Goal: Information Seeking & Learning: Learn about a topic

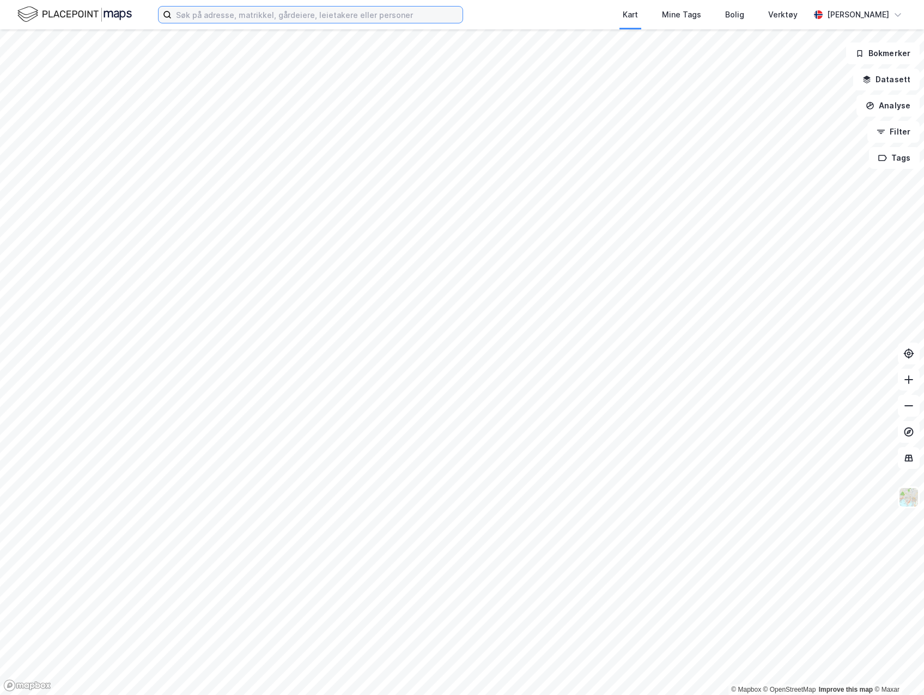
click at [230, 14] on input at bounding box center [317, 15] width 291 height 16
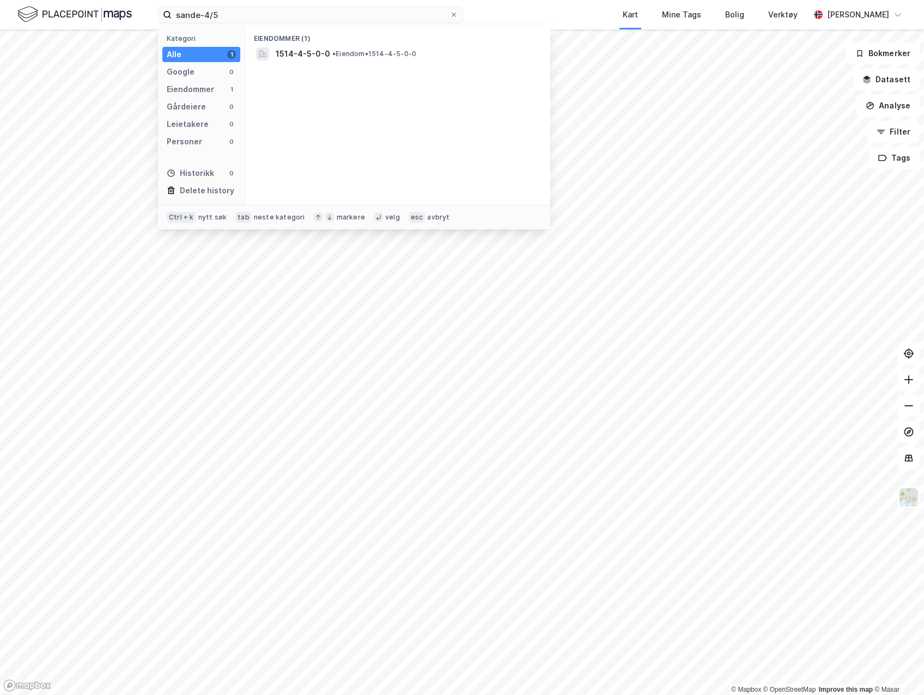
click at [356, 53] on span "• Eiendom • 1514-4-5-0-0" at bounding box center [374, 54] width 84 height 9
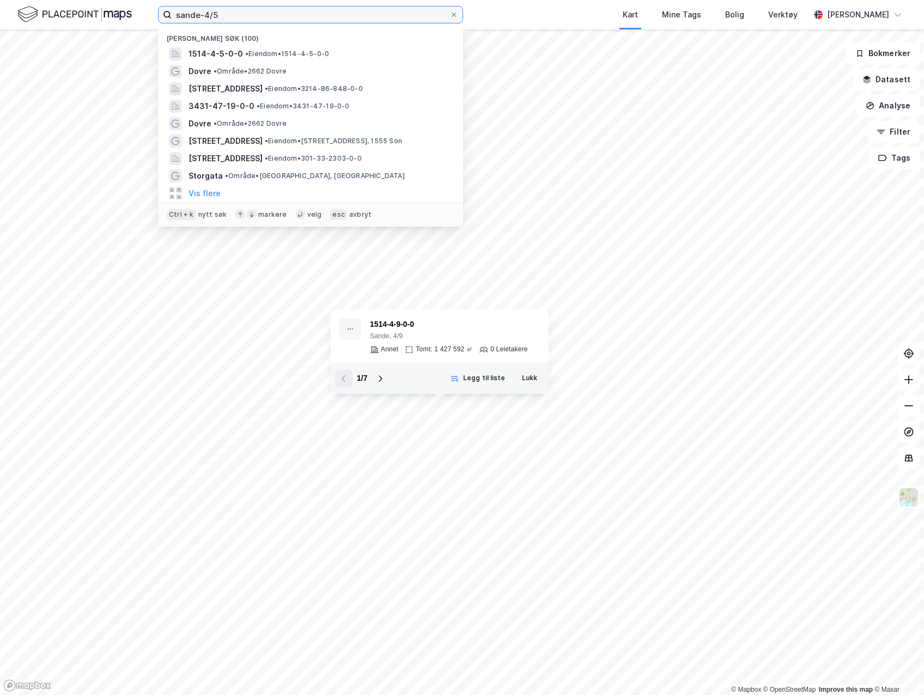
click at [234, 19] on input "sande-4/5" at bounding box center [311, 15] width 278 height 16
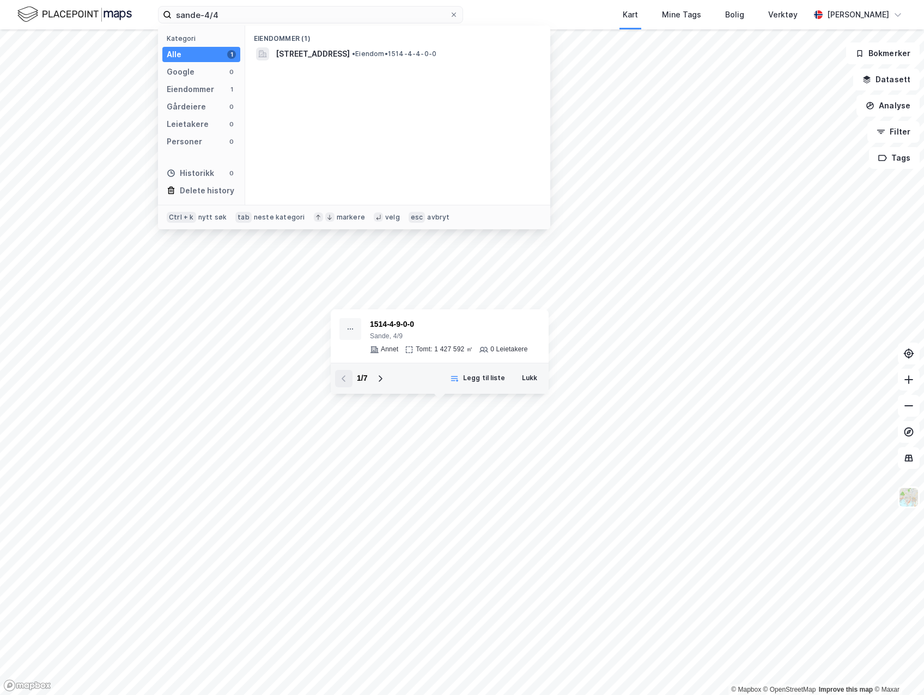
click at [315, 57] on span "[STREET_ADDRESS]" at bounding box center [313, 53] width 74 height 13
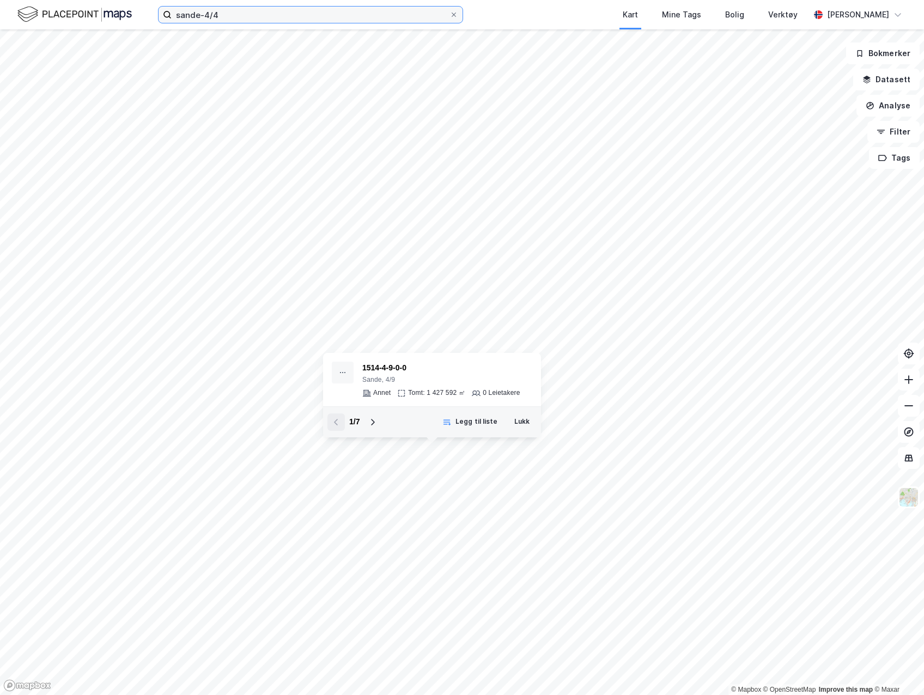
click at [197, 17] on input "sande-4/4" at bounding box center [311, 15] width 278 height 16
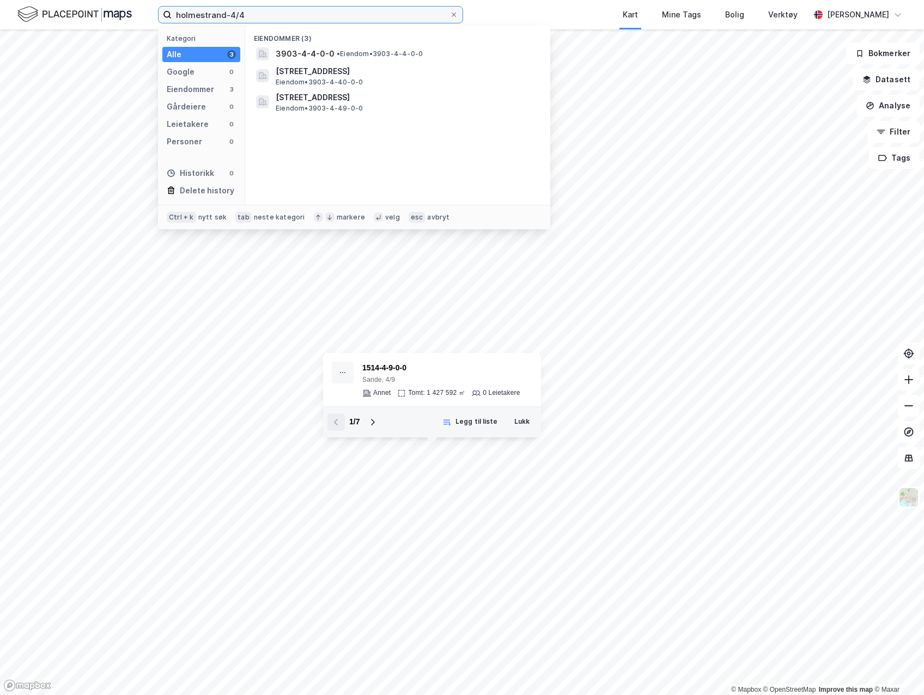
click at [289, 13] on input "holmestrand-4/4" at bounding box center [311, 15] width 278 height 16
click at [342, 50] on span "• Eiendom • 3903-4-4-0-0" at bounding box center [380, 54] width 86 height 9
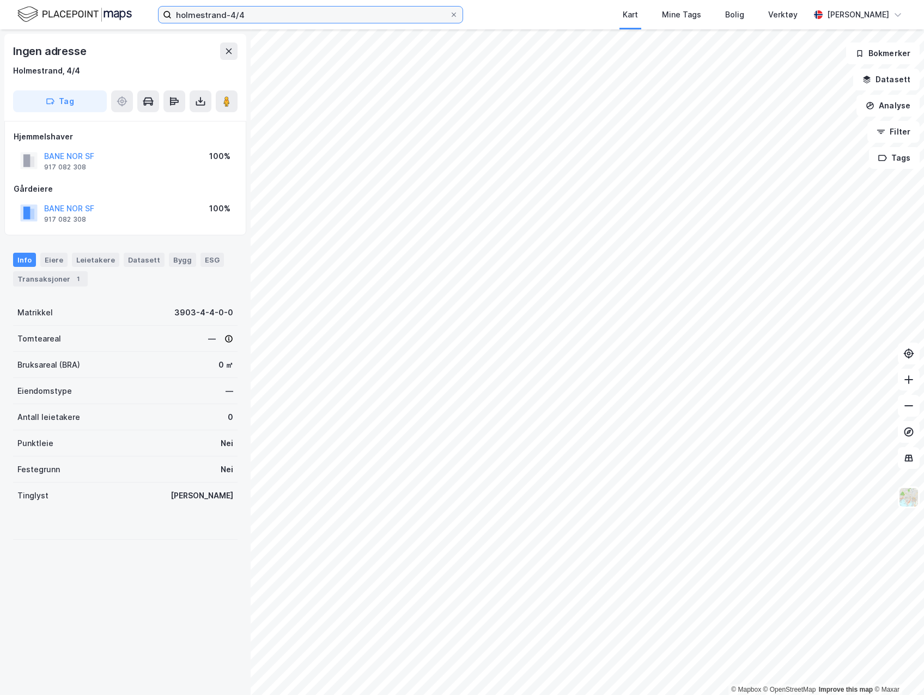
click at [270, 18] on input "holmestrand-4/4" at bounding box center [311, 15] width 278 height 16
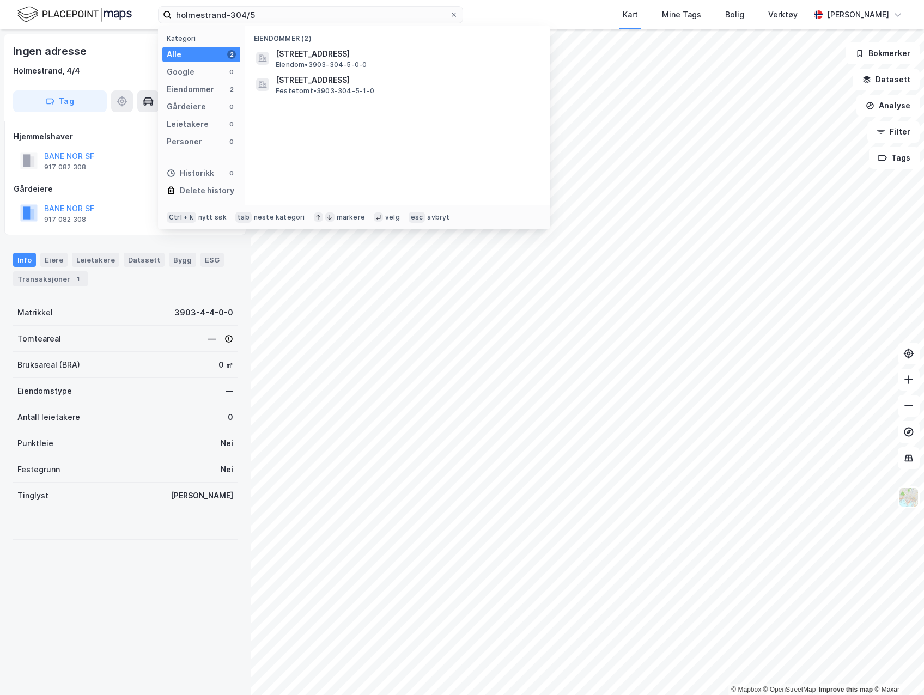
click at [417, 58] on span "[STREET_ADDRESS]" at bounding box center [407, 53] width 262 height 13
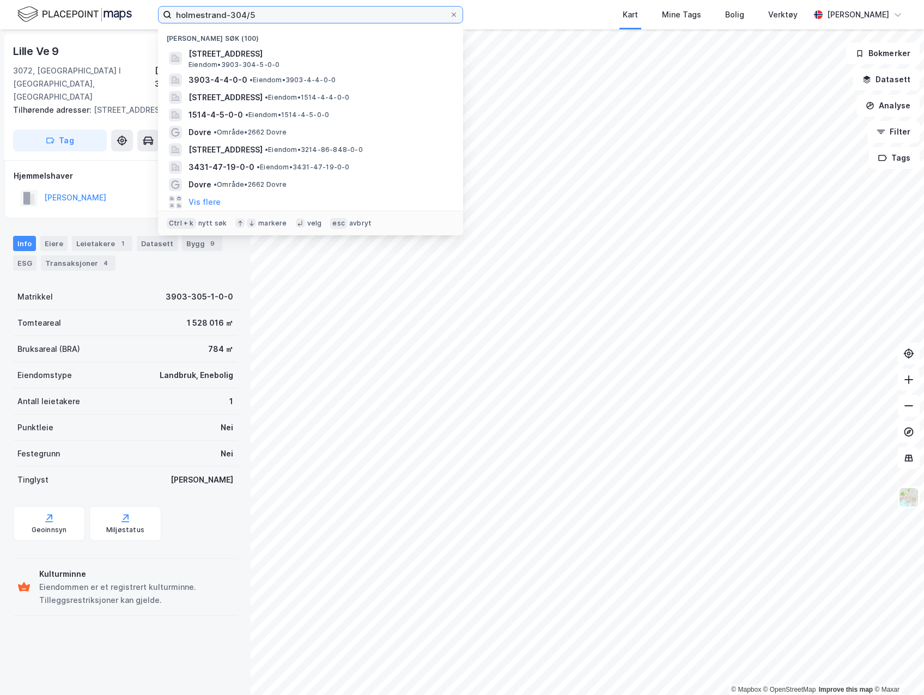
click at [285, 11] on input "holmestrand-304/5" at bounding box center [311, 15] width 278 height 16
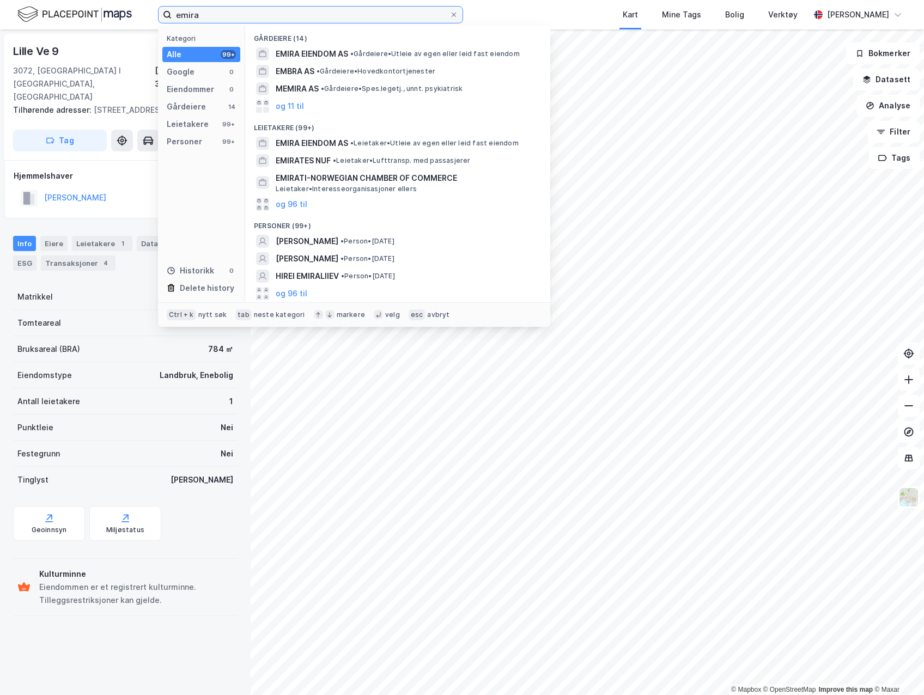
type input "emira"
click at [325, 52] on span "EMIRA EIENDOM AS" at bounding box center [312, 53] width 72 height 13
